Goal: Task Accomplishment & Management: Manage account settings

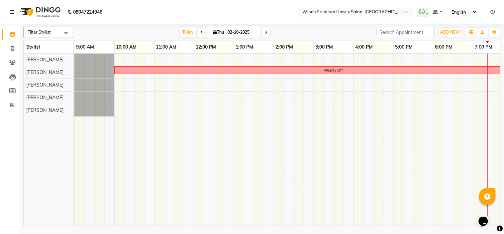
click at [201, 32] on icon at bounding box center [202, 32] width 3 height 4
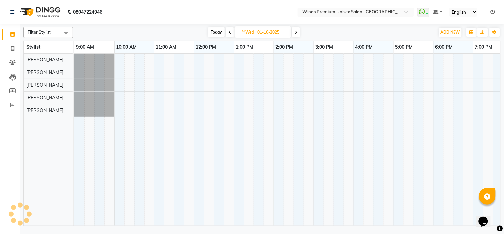
scroll to position [0, 92]
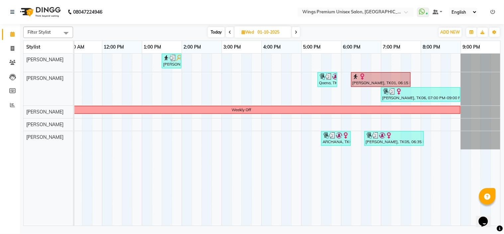
click at [215, 32] on span "Today" at bounding box center [216, 32] width 17 height 10
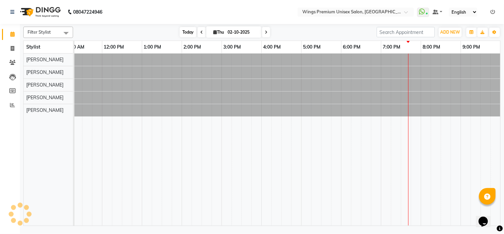
click at [215, 32] on span "Thu" at bounding box center [219, 32] width 14 height 5
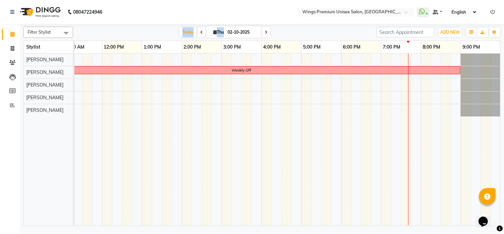
click at [137, 30] on div "Today Thu 02-10-2025" at bounding box center [224, 32] width 297 height 10
click at [187, 32] on span "Today" at bounding box center [188, 32] width 17 height 10
click at [291, 27] on div "Today Thu 02-10-2025" at bounding box center [224, 32] width 297 height 10
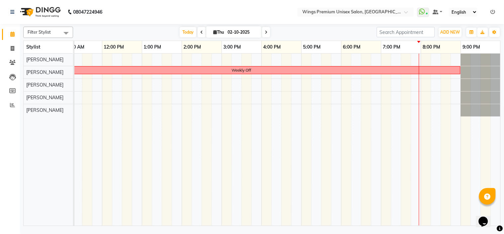
click at [291, 27] on div "Today Thu 02-10-2025" at bounding box center [224, 32] width 297 height 10
click at [265, 32] on icon at bounding box center [266, 32] width 3 height 4
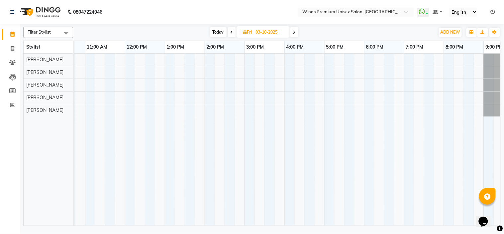
scroll to position [0, 70]
click at [214, 34] on span "Today" at bounding box center [218, 32] width 17 height 10
type input "02-10-2025"
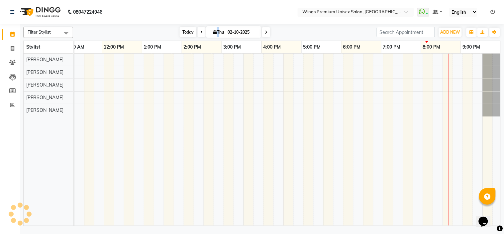
scroll to position [0, 92]
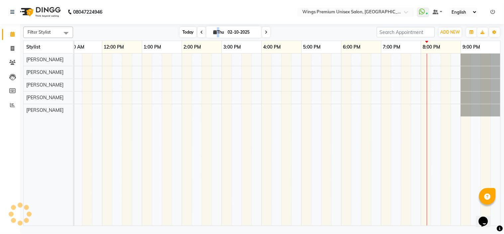
click at [214, 34] on icon at bounding box center [215, 32] width 4 height 4
select select "10"
select select "2025"
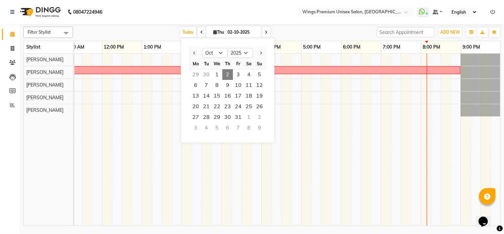
click at [156, 31] on div "[DATE] [DATE] Jan Feb Mar Apr May Jun [DATE] Aug Sep Oct Nov [DATE] 2016 2017 2…" at bounding box center [224, 32] width 297 height 10
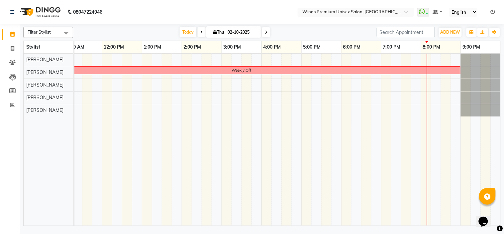
click at [265, 32] on icon at bounding box center [266, 32] width 3 height 4
type input "03-10-2025"
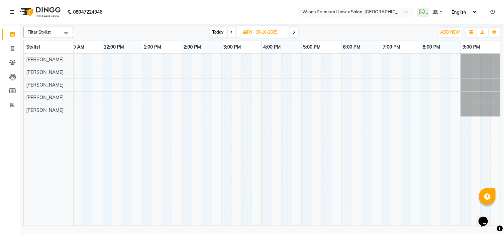
click at [265, 32] on input "03-10-2025" at bounding box center [270, 32] width 33 height 10
select select "10"
select select "2025"
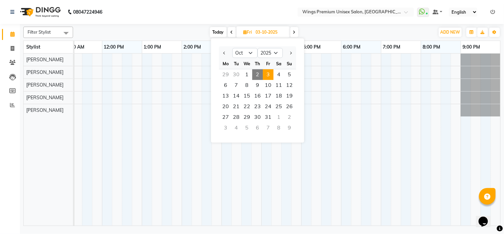
click at [284, 11] on nav "08047224946 Select Location × Wings Premium Unisex Salon, Kharadi WhatsApp Stat…" at bounding box center [252, 12] width 504 height 24
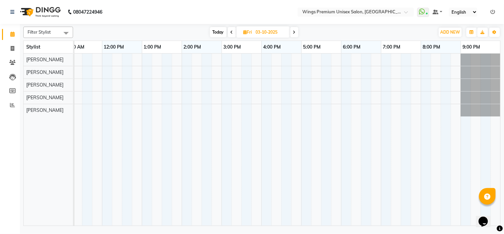
click at [219, 30] on span "Today" at bounding box center [218, 32] width 17 height 10
type input "02-10-2025"
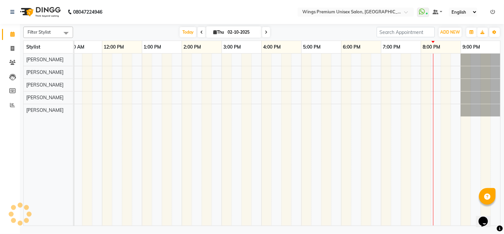
click at [168, 31] on div "Today Thu 02-10-2025" at bounding box center [224, 32] width 297 height 10
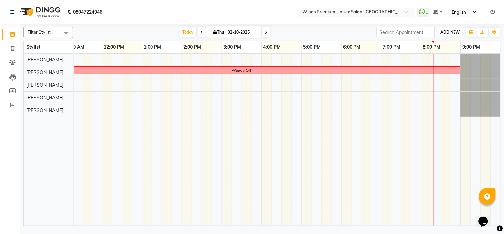
click at [459, 33] on span "ADD NEW" at bounding box center [451, 32] width 20 height 5
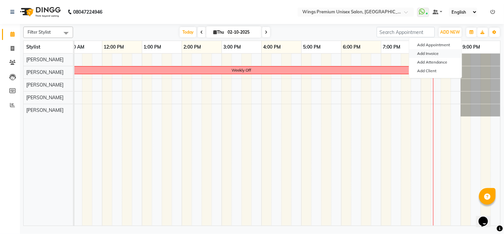
click at [444, 52] on link "Add Invoice" at bounding box center [436, 53] width 53 height 9
select select "674"
select select "service"
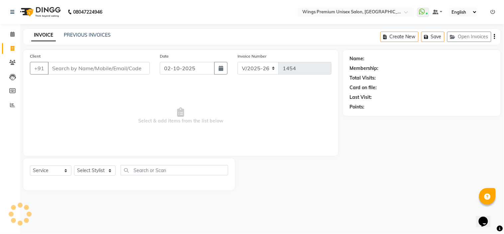
click at [91, 75] on div "Client +91" at bounding box center [90, 66] width 130 height 27
click at [92, 69] on input "Client" at bounding box center [99, 68] width 102 height 13
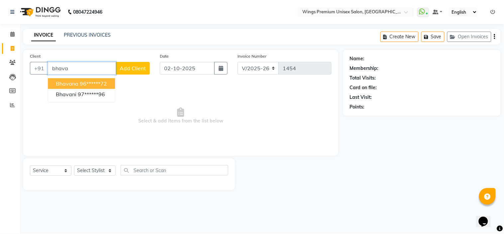
click at [80, 82] on ngb-highlight "96******72" at bounding box center [93, 83] width 27 height 7
type input "96******72"
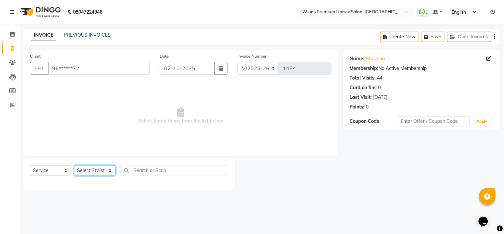
click at [92, 172] on select "Select Stylist [PERSON_NAME] [PERSON_NAME] Front Desk [PERSON_NAME] Shruti Pand…" at bounding box center [95, 170] width 42 height 10
select select "72458"
click at [74, 166] on select "Select Stylist [PERSON_NAME] [PERSON_NAME] Front Desk [PERSON_NAME] Shruti Pand…" at bounding box center [95, 170] width 42 height 10
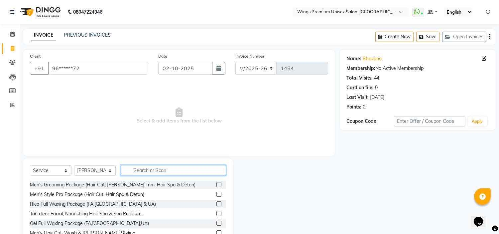
click at [153, 167] on input "text" at bounding box center [173, 170] width 105 height 10
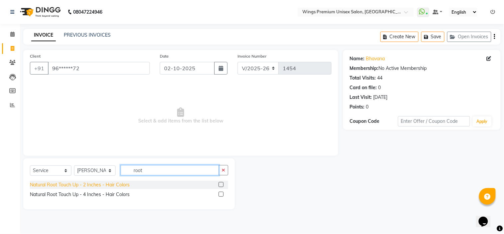
type input "root"
click at [113, 183] on div "Natural Root Touch Up - 2 Inches - Hair Colors" at bounding box center [80, 184] width 100 height 7
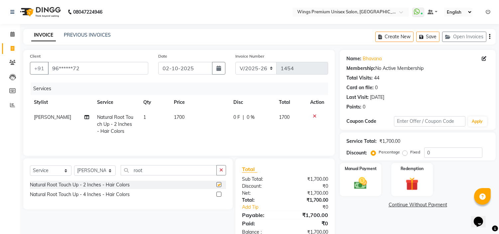
checkbox input "false"
click at [235, 115] on span "0 F" at bounding box center [236, 117] width 7 height 7
select select "72458"
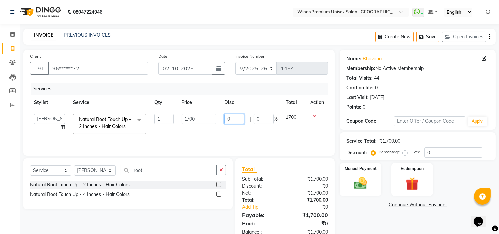
click at [239, 114] on input "0" at bounding box center [234, 119] width 20 height 10
type input "200"
click at [227, 131] on td "200 F | 0 %" at bounding box center [250, 124] width 61 height 28
select select "72458"
click at [215, 34] on div "INVOICE PREVIOUS INVOICES Create New Save Open Invoices" at bounding box center [259, 37] width 473 height 16
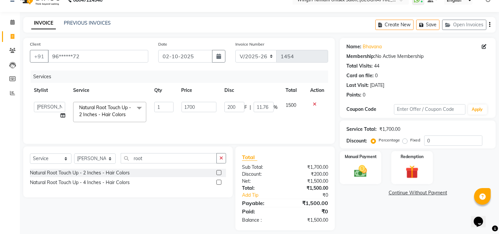
scroll to position [18, 0]
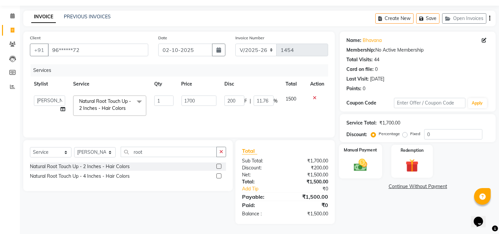
click at [366, 171] on img at bounding box center [361, 165] width 22 height 16
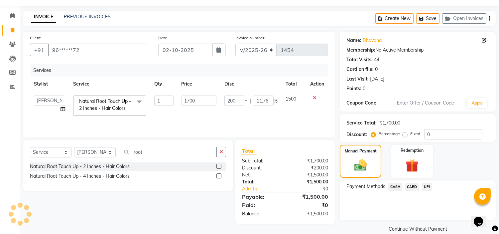
click at [428, 185] on span "UPI" at bounding box center [427, 187] width 10 height 8
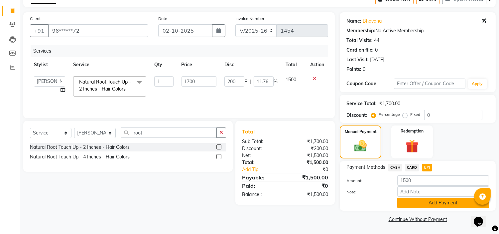
click at [427, 205] on button "Add Payment" at bounding box center [443, 203] width 92 height 10
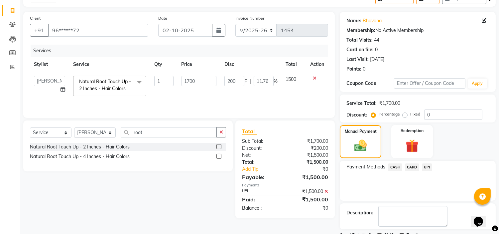
scroll to position [65, 0]
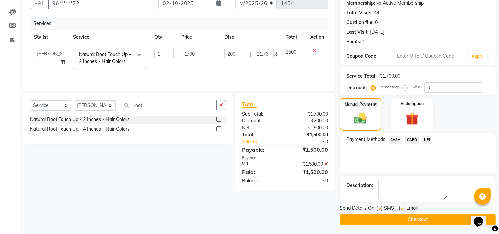
click at [357, 217] on button "Checkout" at bounding box center [418, 219] width 156 height 10
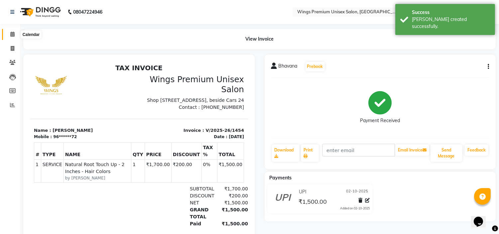
click at [9, 33] on span at bounding box center [13, 35] width 12 height 8
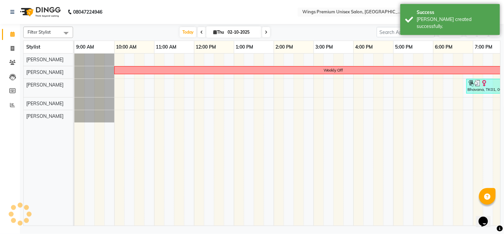
scroll to position [0, 92]
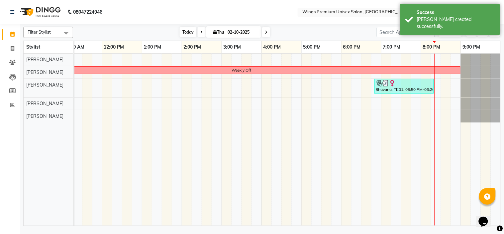
click at [187, 34] on span "Today" at bounding box center [188, 32] width 17 height 10
click at [315, 34] on div "Today Thu 02-10-2025" at bounding box center [224, 32] width 297 height 10
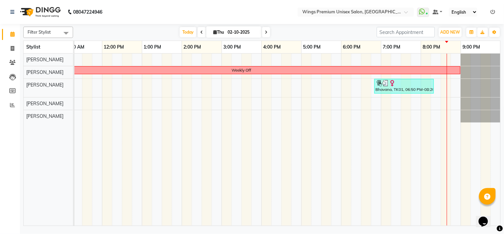
click at [327, 53] on div "5:00 PM" at bounding box center [322, 47] width 40 height 12
